Goal: Use online tool/utility: Utilize a website feature to perform a specific function

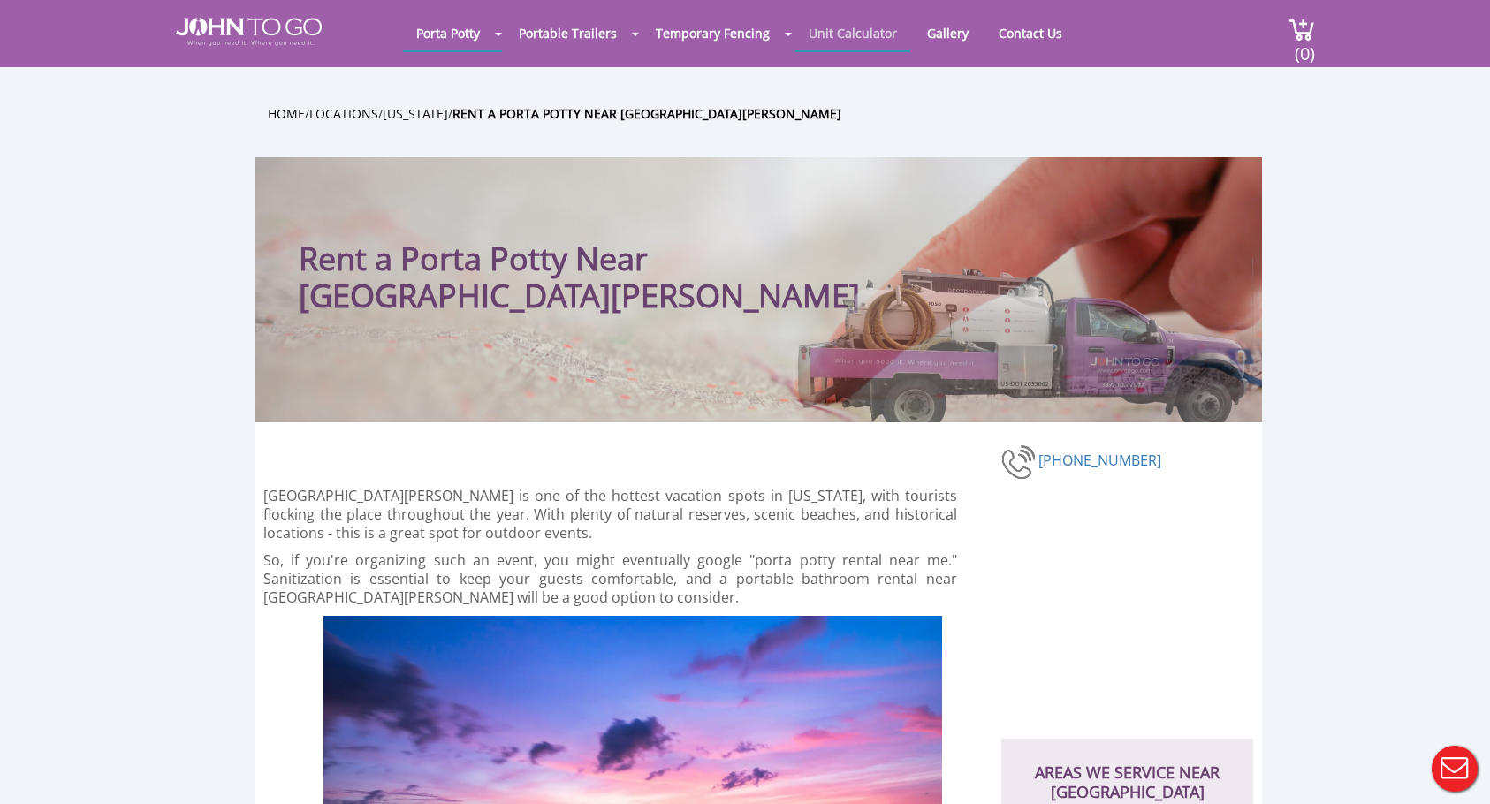
click at [892, 35] on link "Unit Calculator" at bounding box center [852, 33] width 115 height 34
click at [871, 34] on link "Unit Calculator" at bounding box center [852, 33] width 115 height 34
click at [852, 40] on div at bounding box center [745, 402] width 1490 height 804
click at [866, 33] on link "Unit Calculator" at bounding box center [852, 33] width 115 height 34
click at [282, 29] on img at bounding box center [249, 32] width 146 height 28
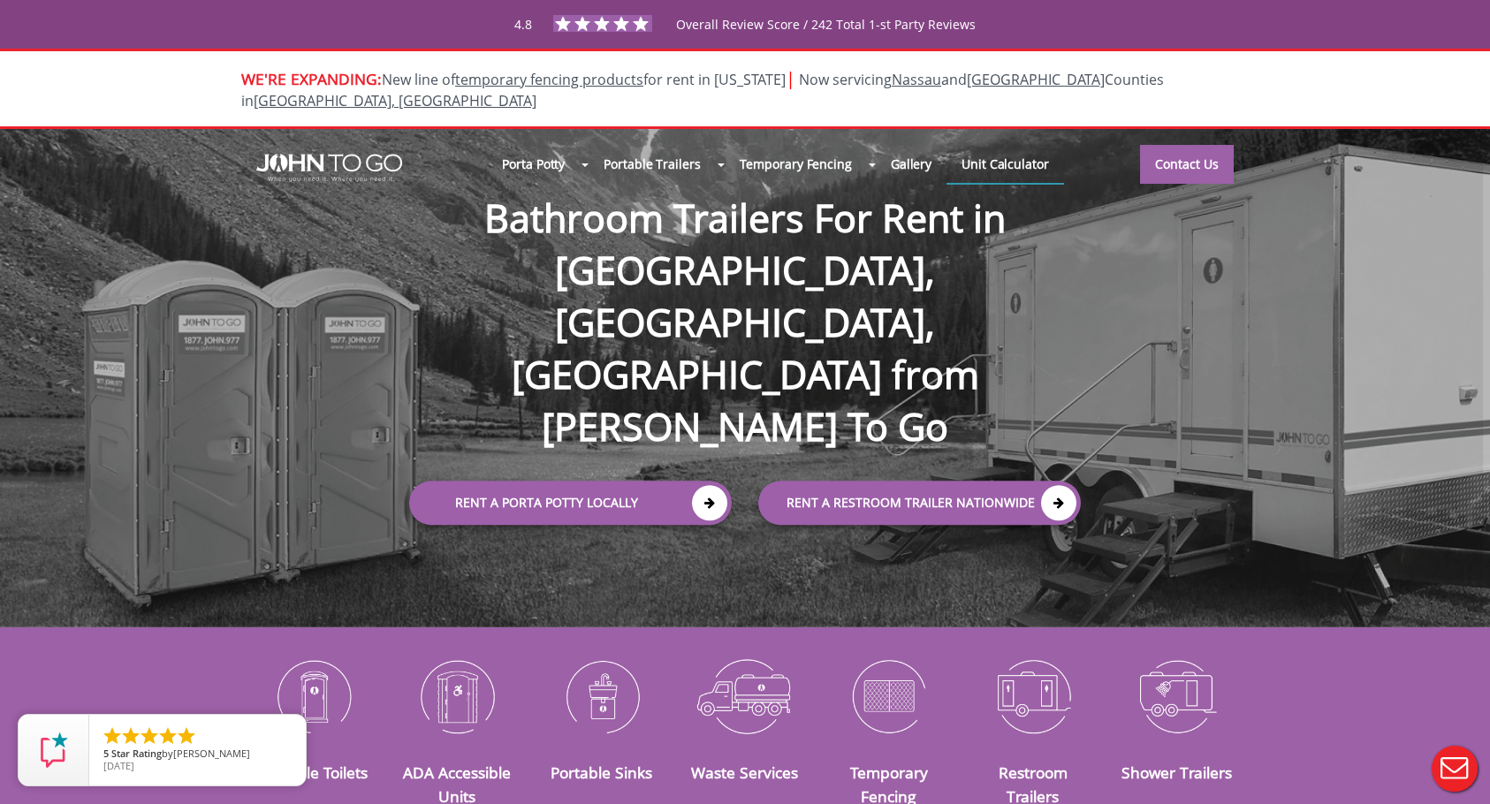
click at [1012, 145] on link "Unit Calculator" at bounding box center [1005, 164] width 118 height 38
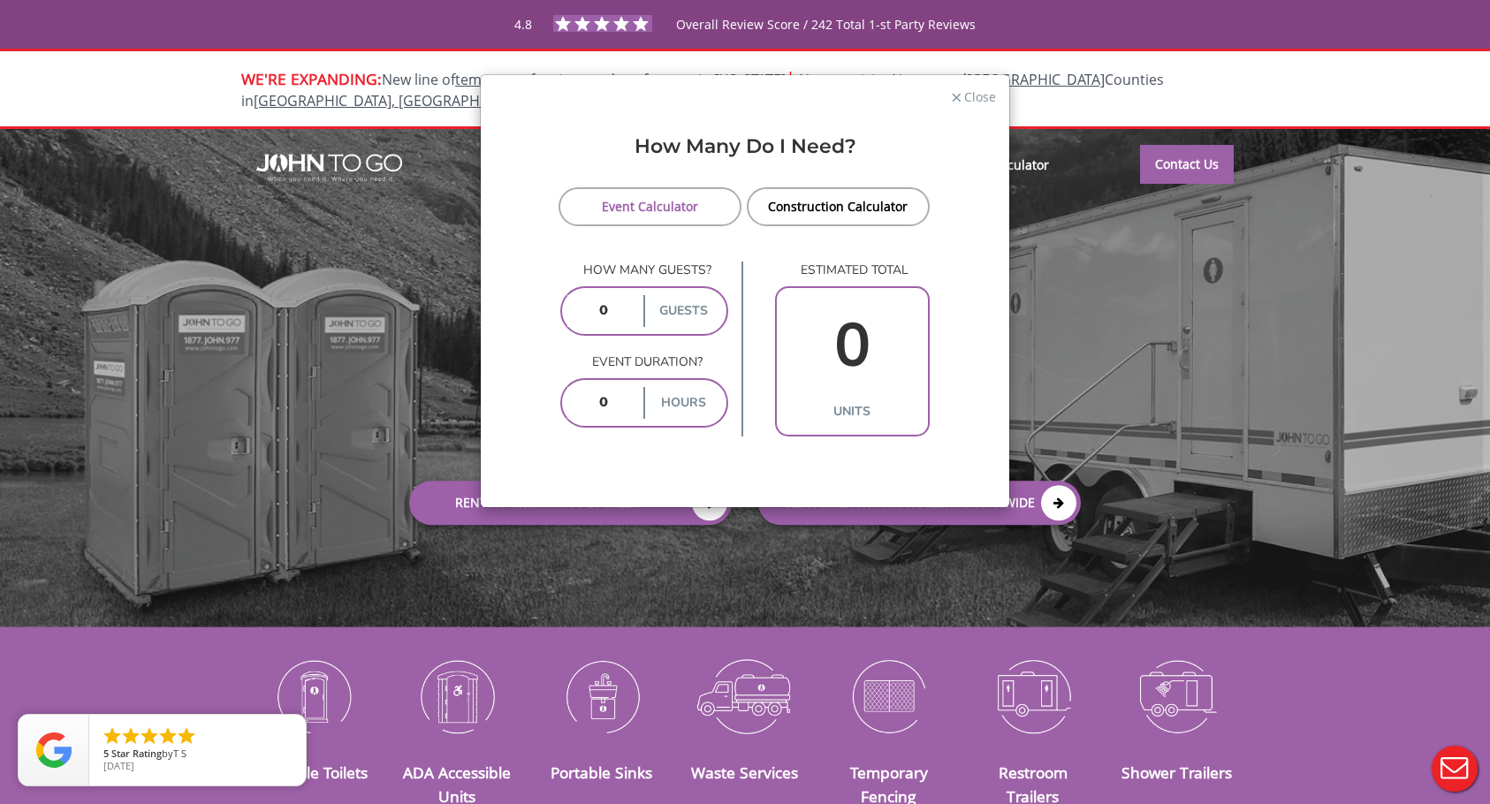
click at [613, 315] on input "number" at bounding box center [603, 311] width 73 height 32
type input "20"
click at [624, 416] on input "number" at bounding box center [603, 403] width 73 height 32
type input "1"
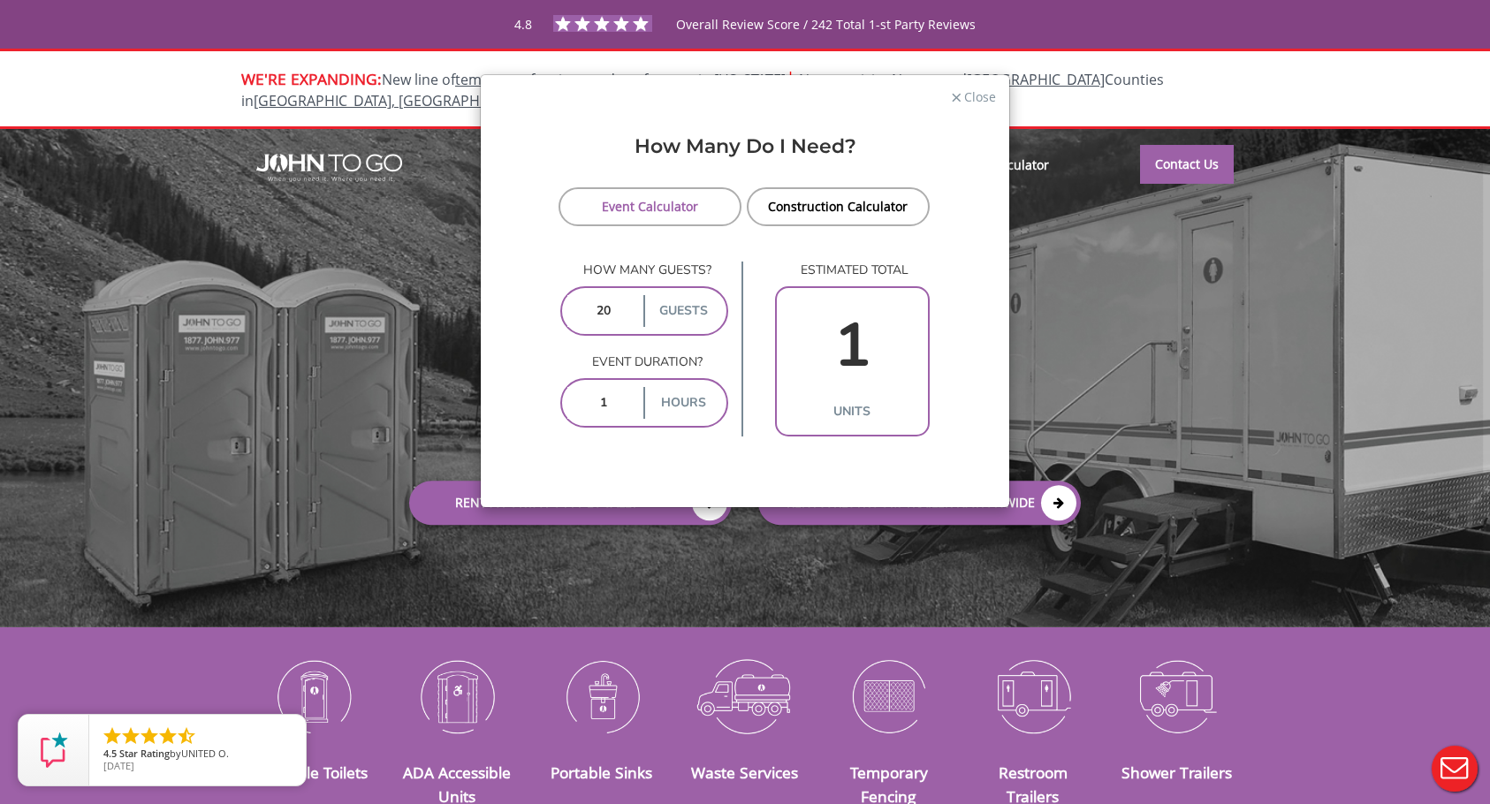
type input "10"
type input "2"
type input "10"
click at [843, 205] on link "Construction Calculator" at bounding box center [838, 206] width 183 height 39
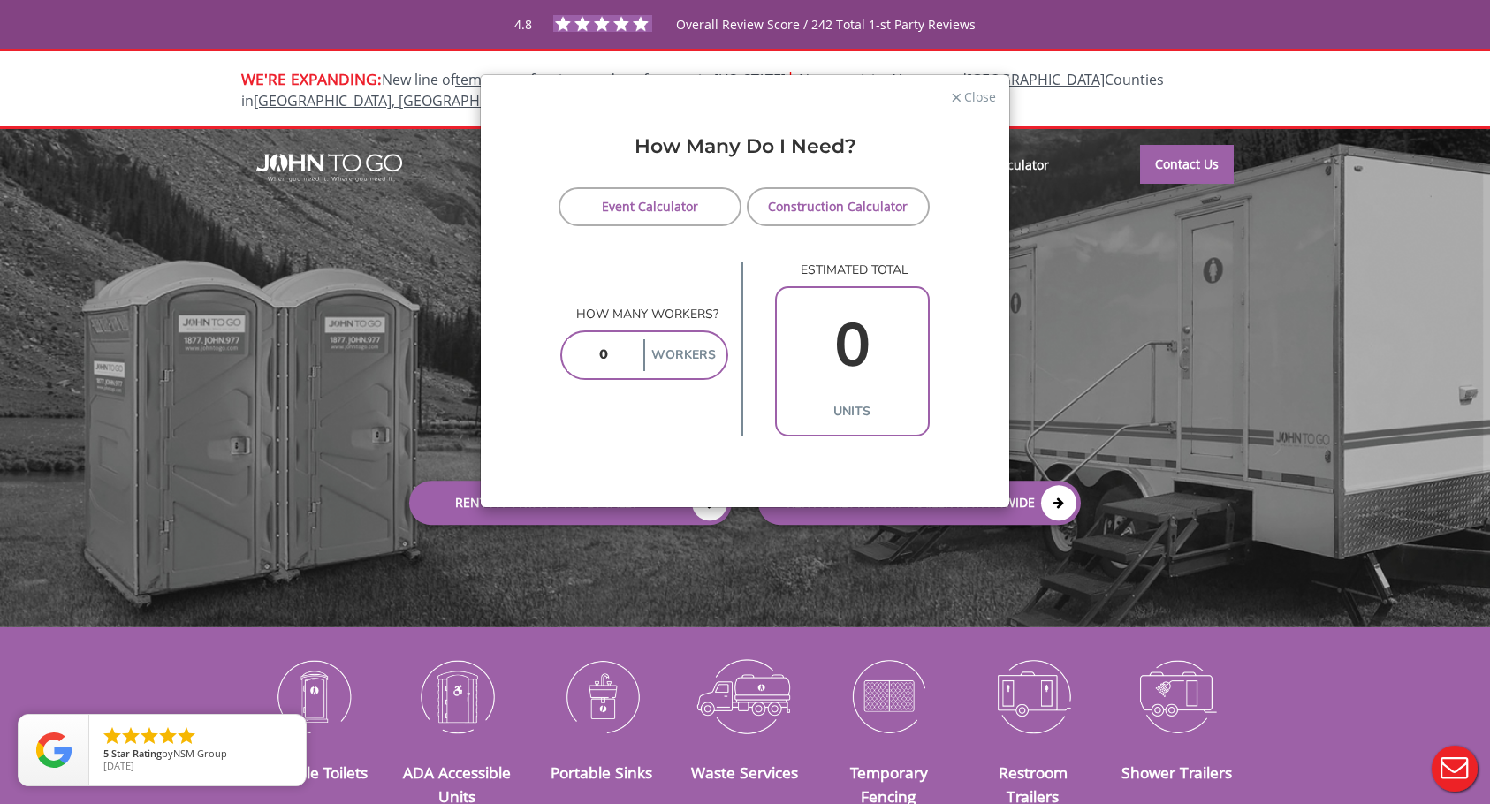
click at [688, 201] on link "Event Calculator" at bounding box center [650, 206] width 183 height 39
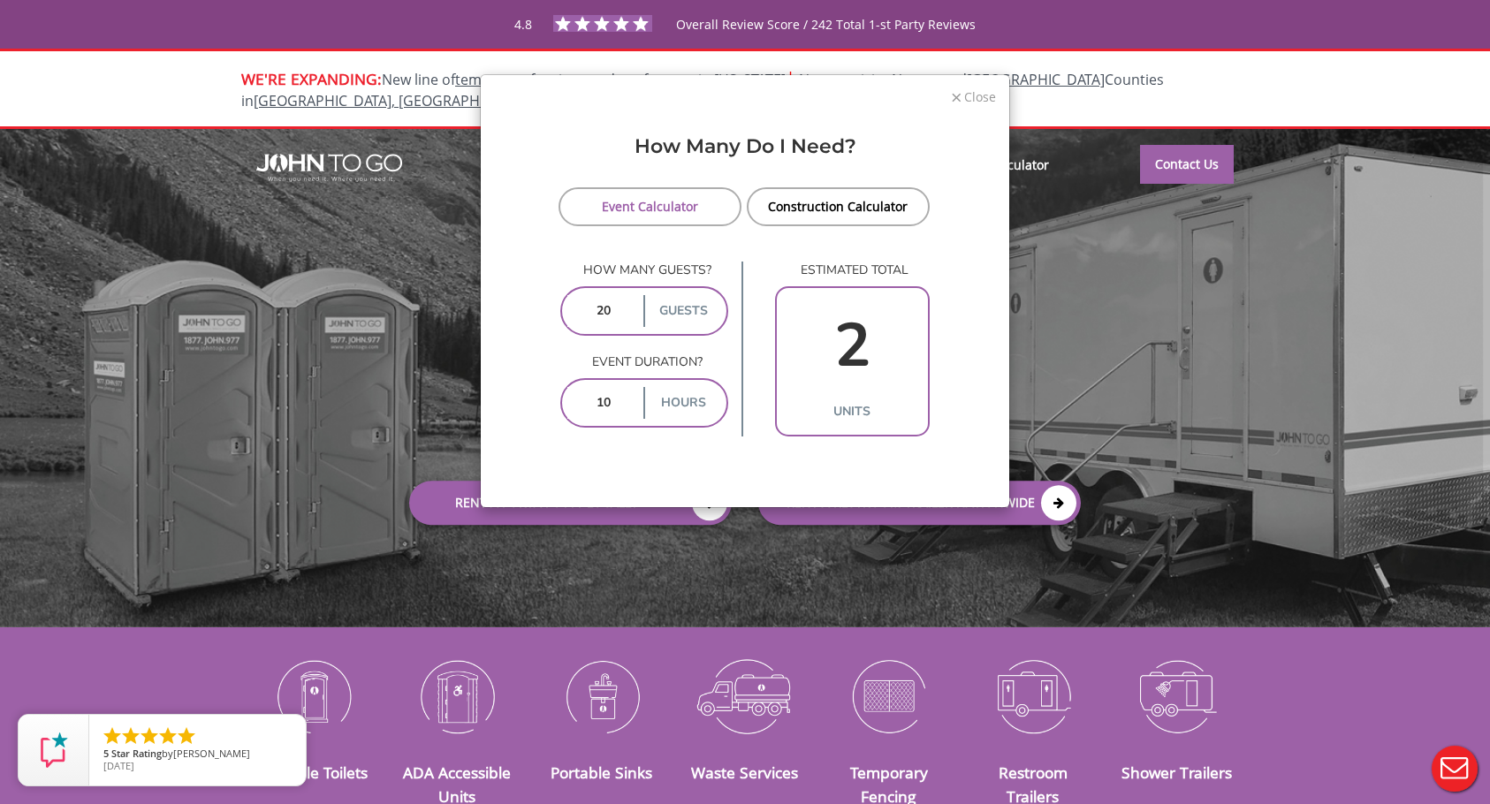
click at [974, 102] on span "Close" at bounding box center [979, 95] width 34 height 17
